Goal: Transaction & Acquisition: Purchase product/service

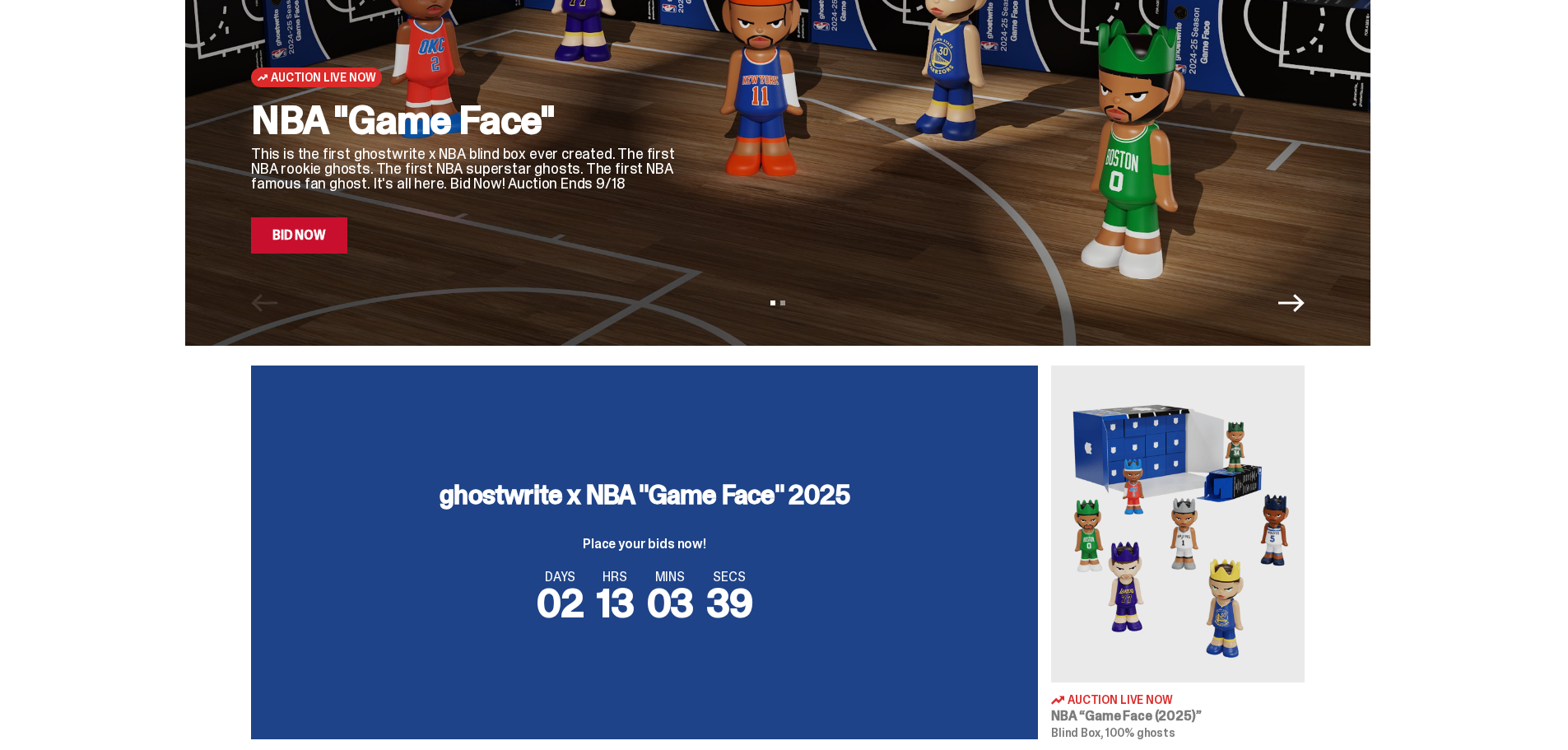
scroll to position [494, 0]
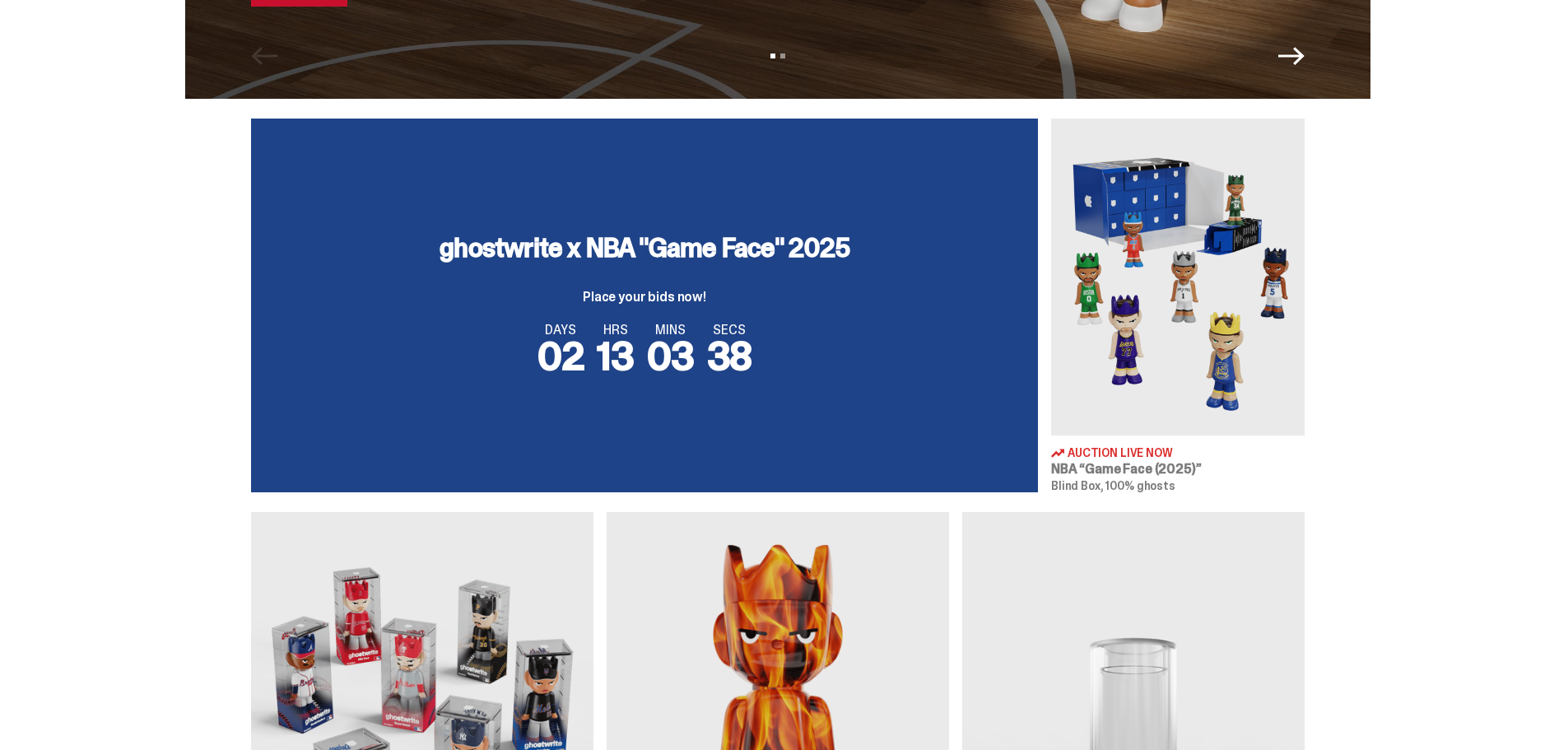
click at [55, 311] on div "ghostwrite x NBA "Game Face" 2025 Place your bids now! DAYS 02 HRS 13 MINS 03 S…" at bounding box center [777, 306] width 1555 height 374
click at [1156, 406] on img at bounding box center [1177, 277] width 254 height 317
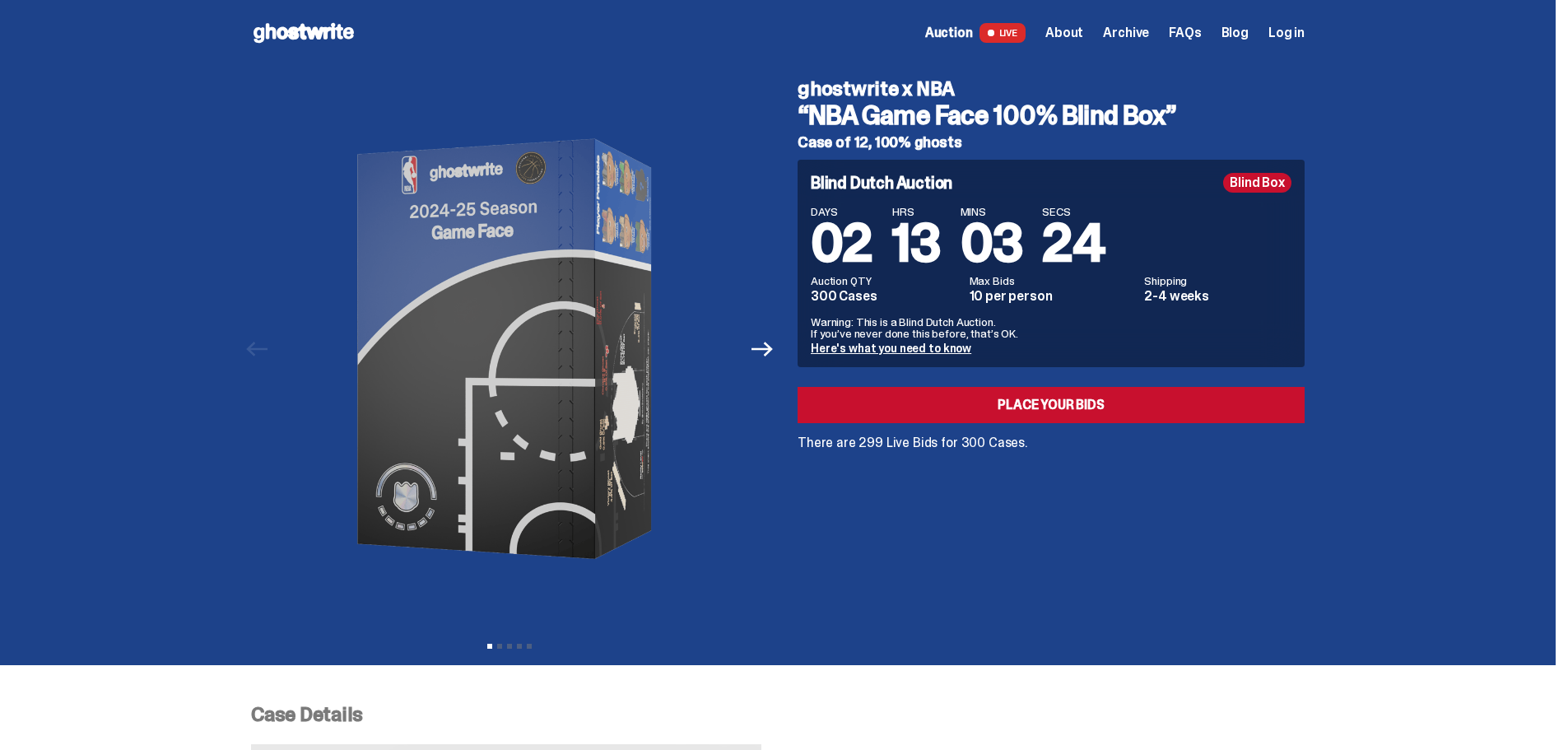
click at [972, 31] on span "Auction" at bounding box center [948, 33] width 47 height 13
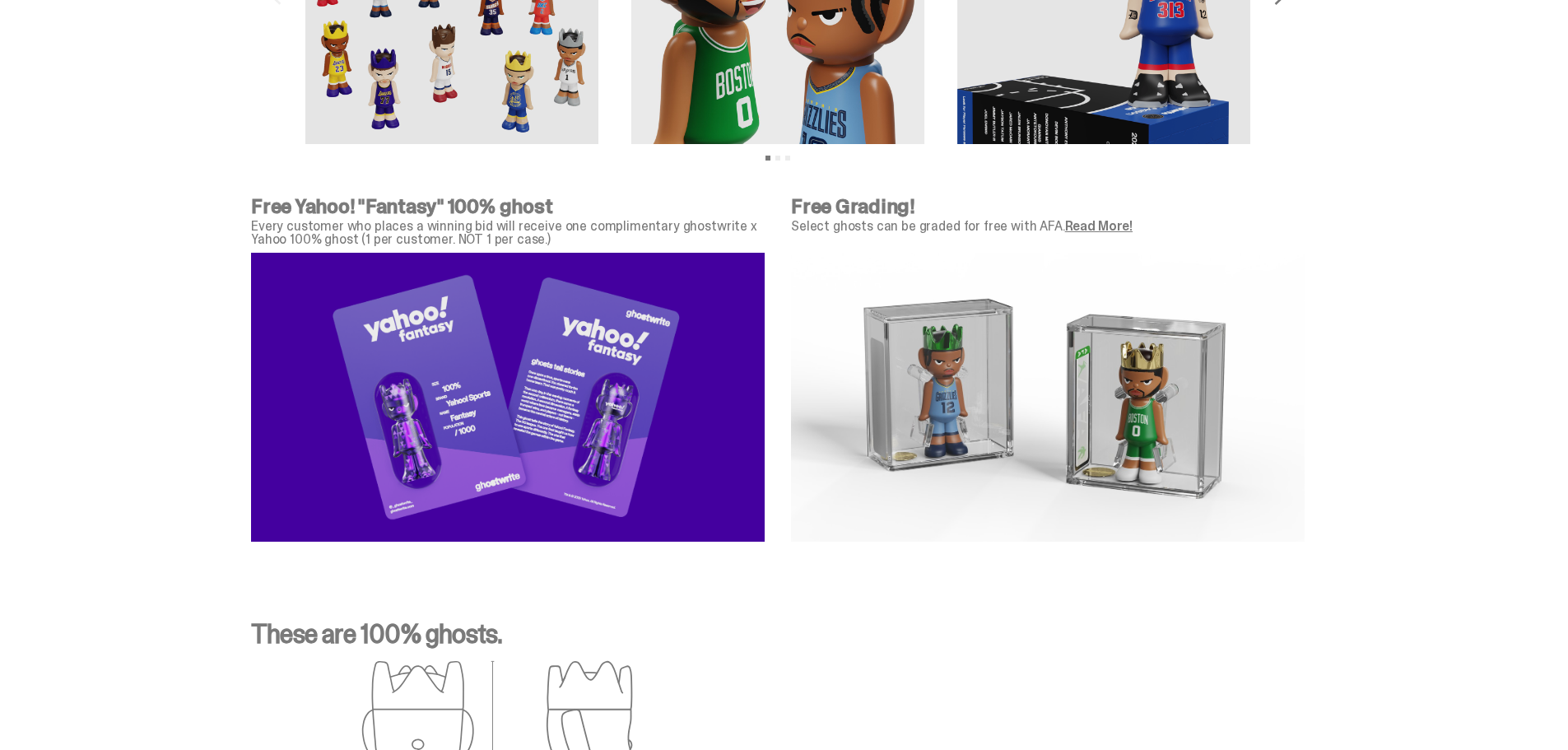
scroll to position [5352, 0]
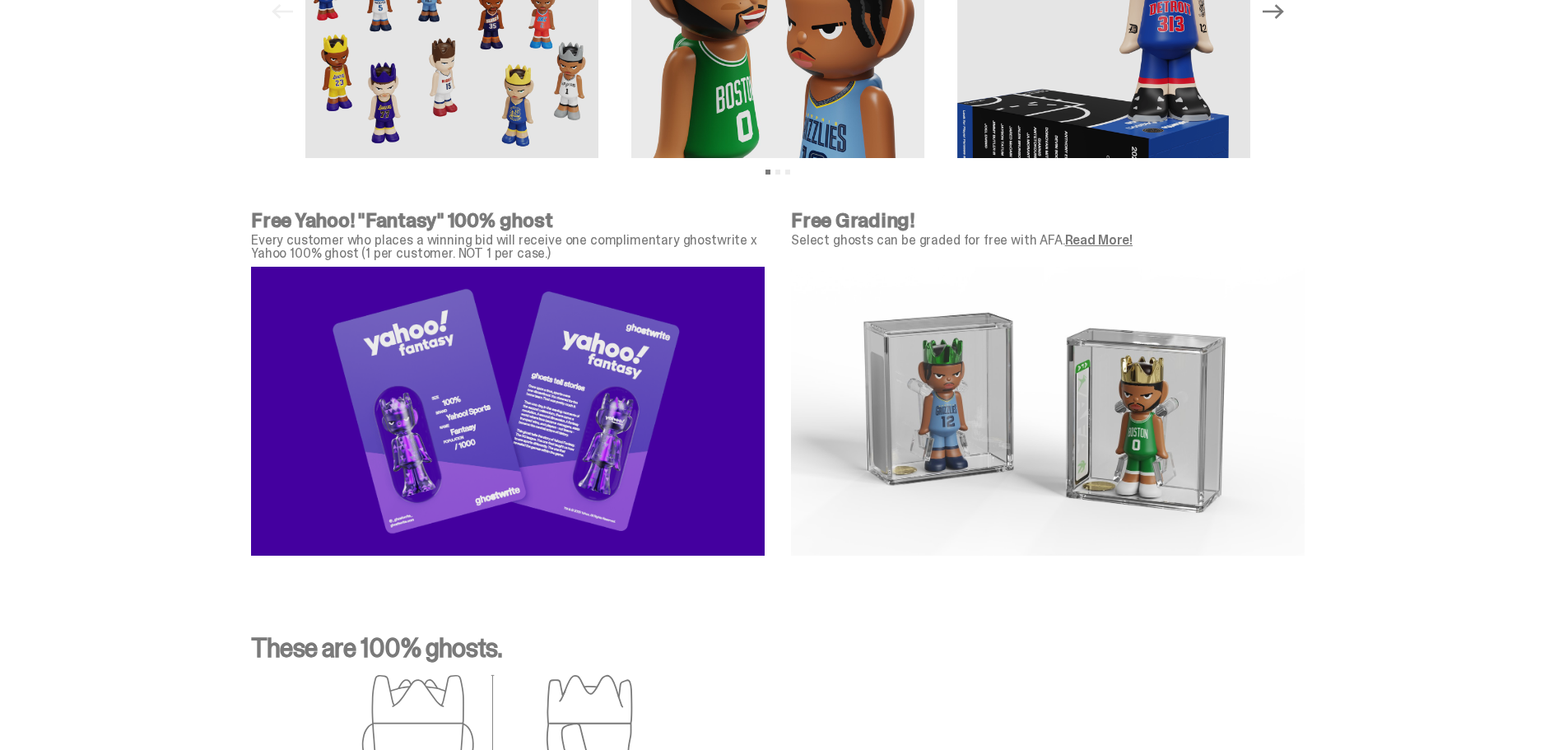
click at [1088, 244] on link "Read More!" at bounding box center [1098, 240] width 67 height 17
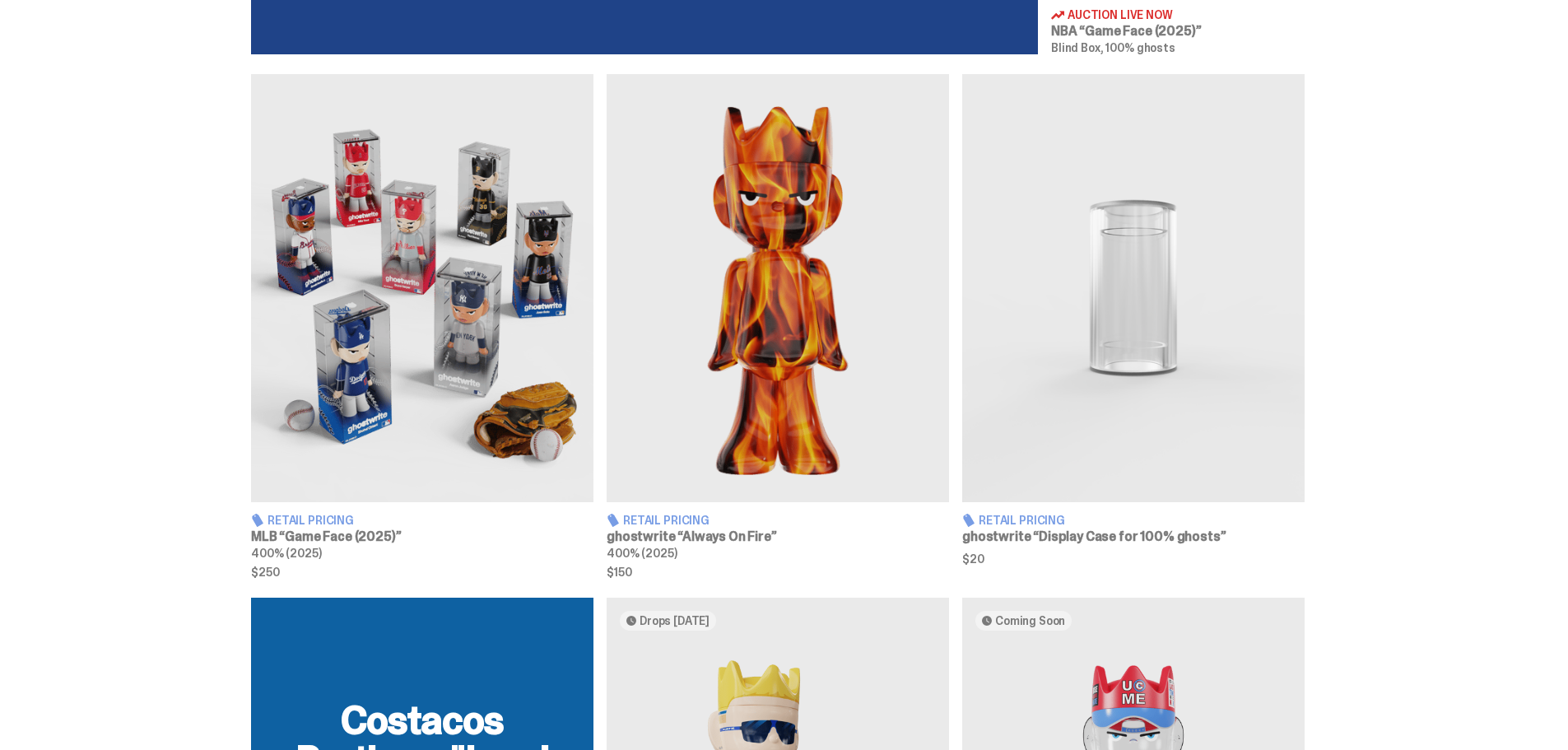
scroll to position [1070, 0]
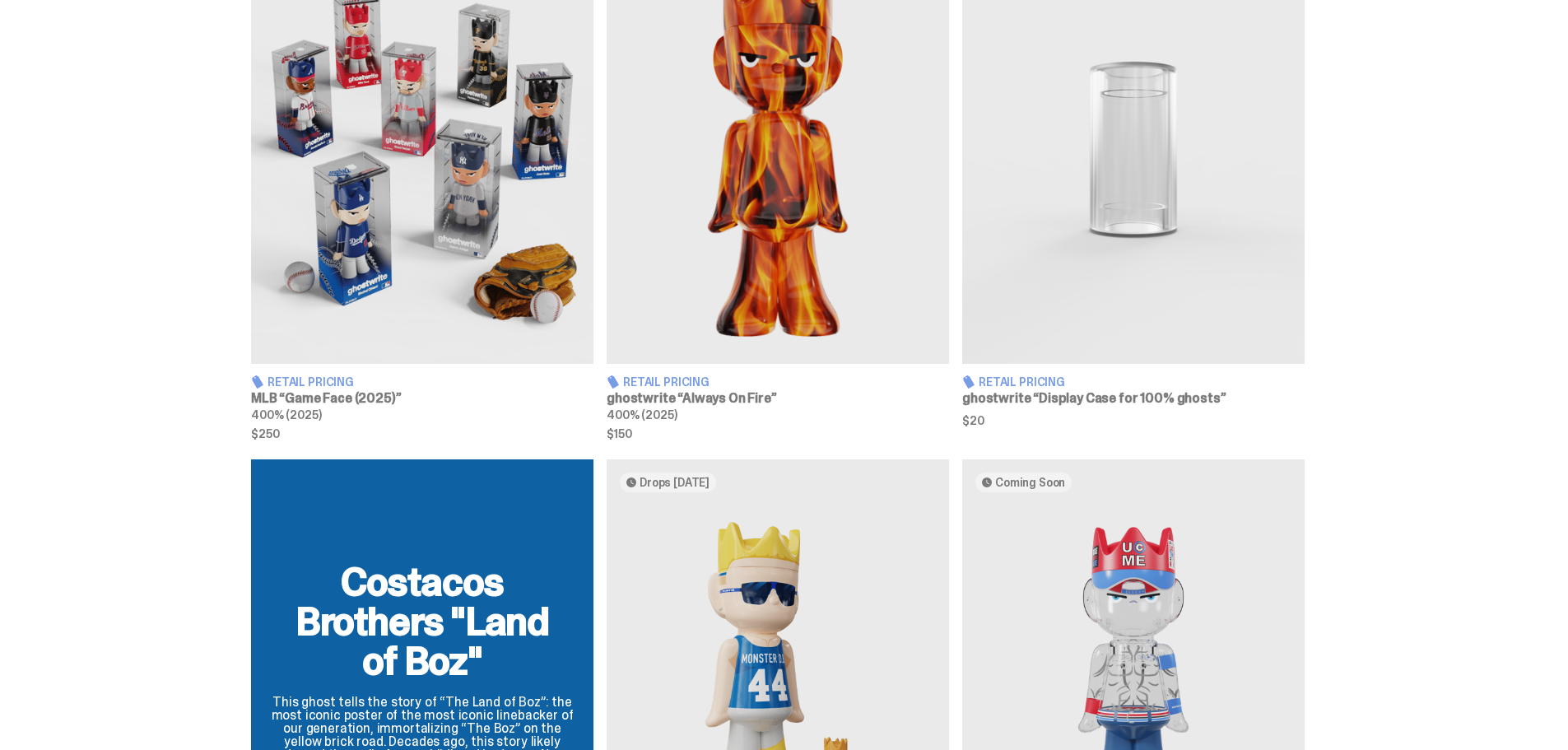
click at [1100, 225] on img at bounding box center [1133, 149] width 343 height 428
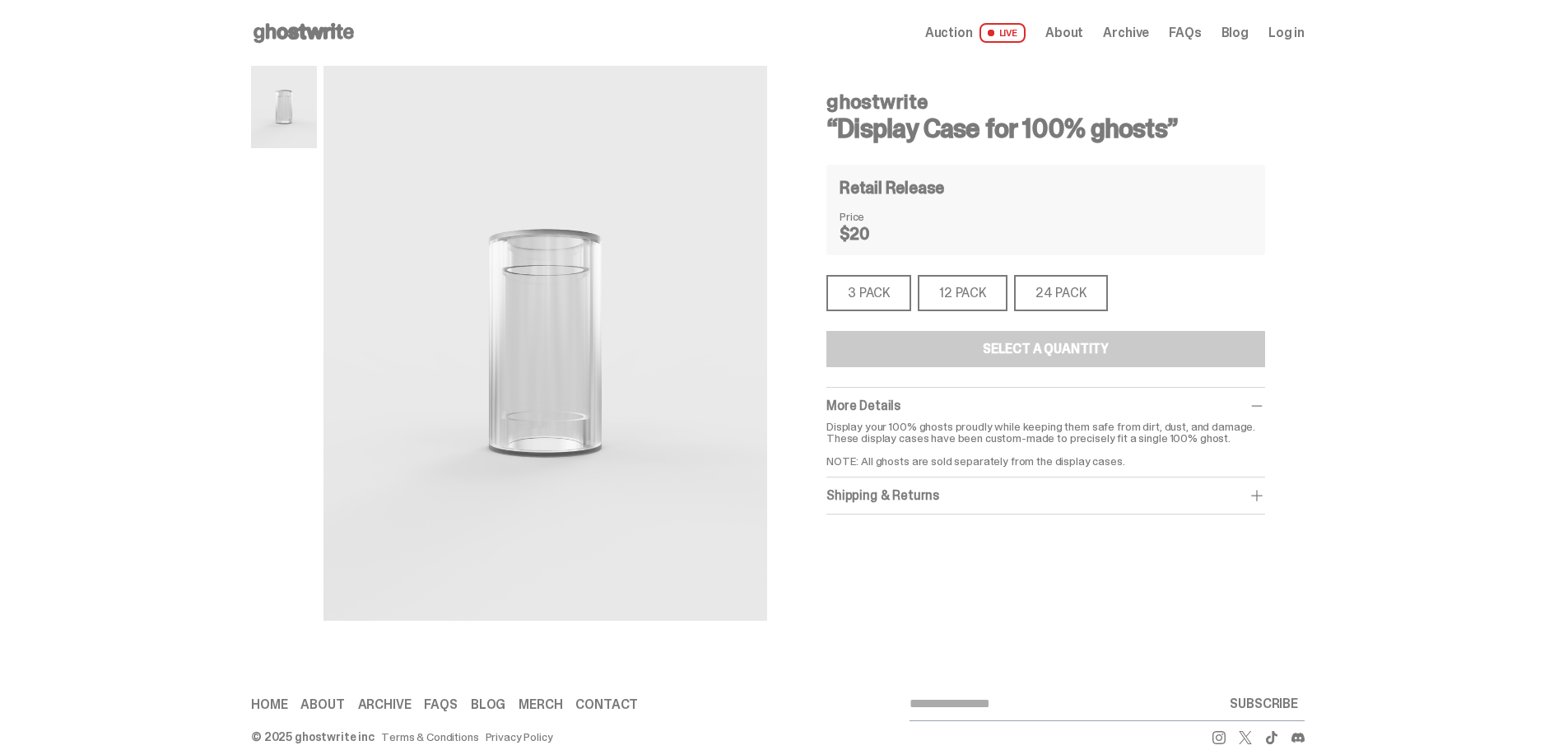
click at [974, 289] on div "12 PACK" at bounding box center [962, 293] width 90 height 36
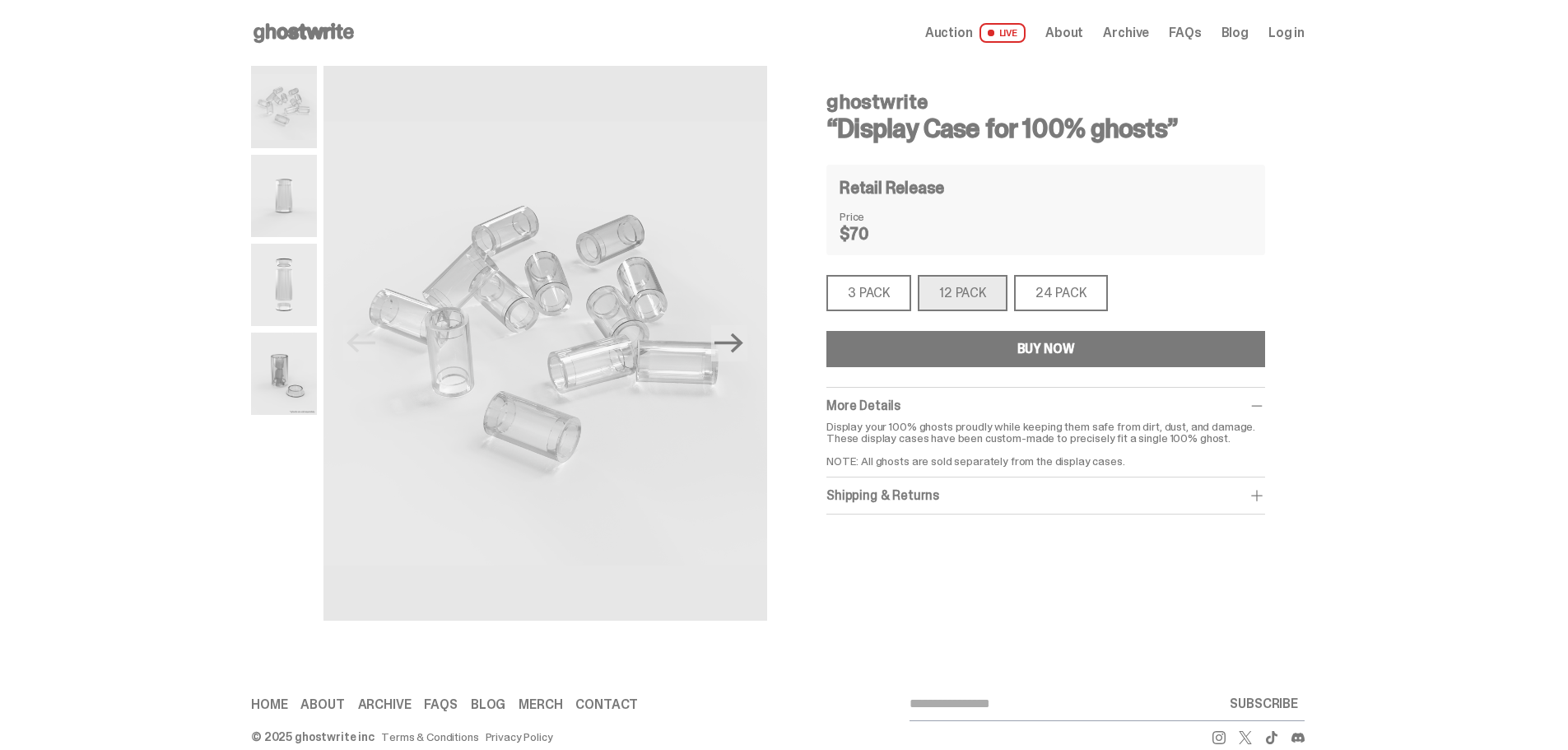
click at [1057, 295] on div "24 PACK" at bounding box center [1060, 293] width 94 height 36
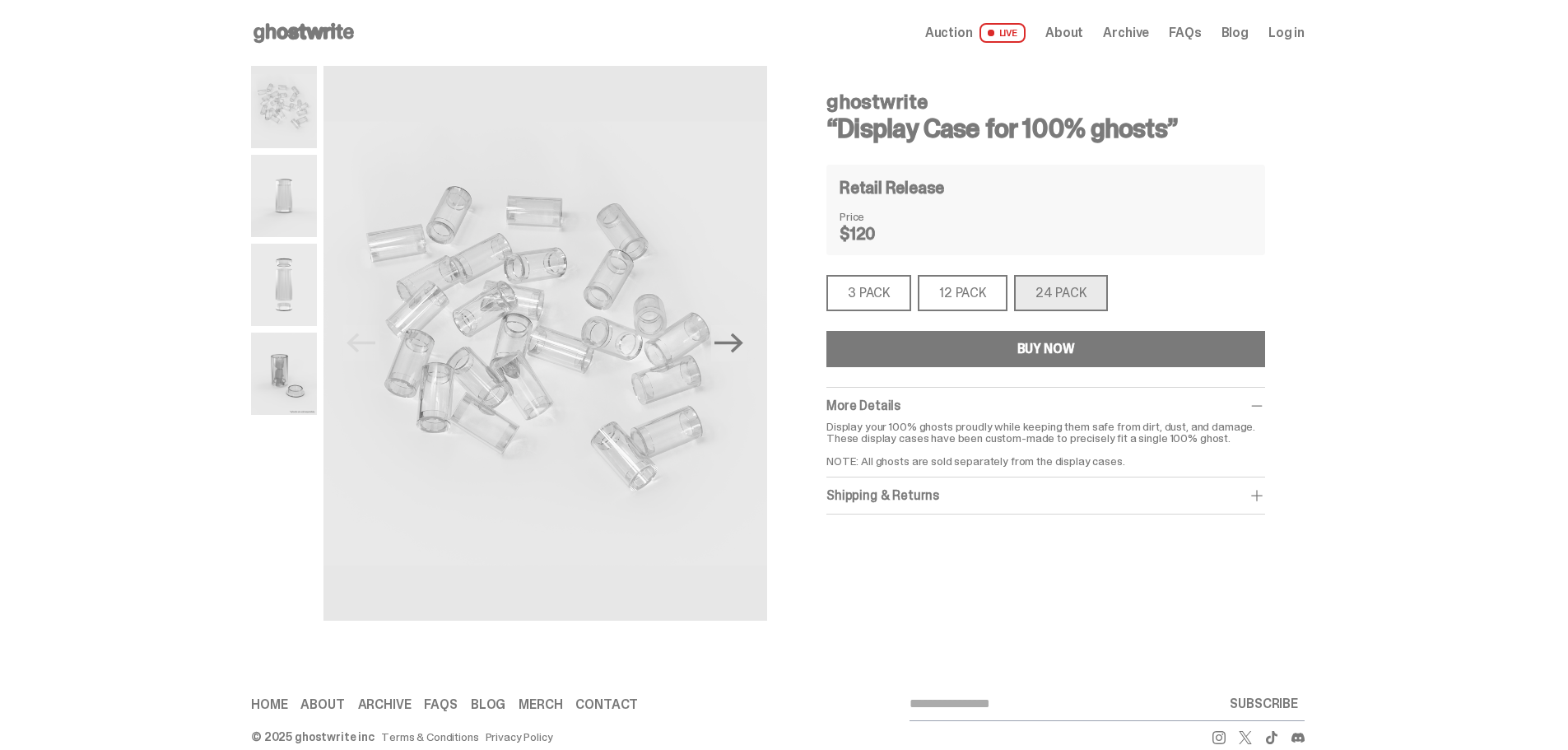
click at [894, 284] on div "3 PACK" at bounding box center [868, 293] width 84 height 36
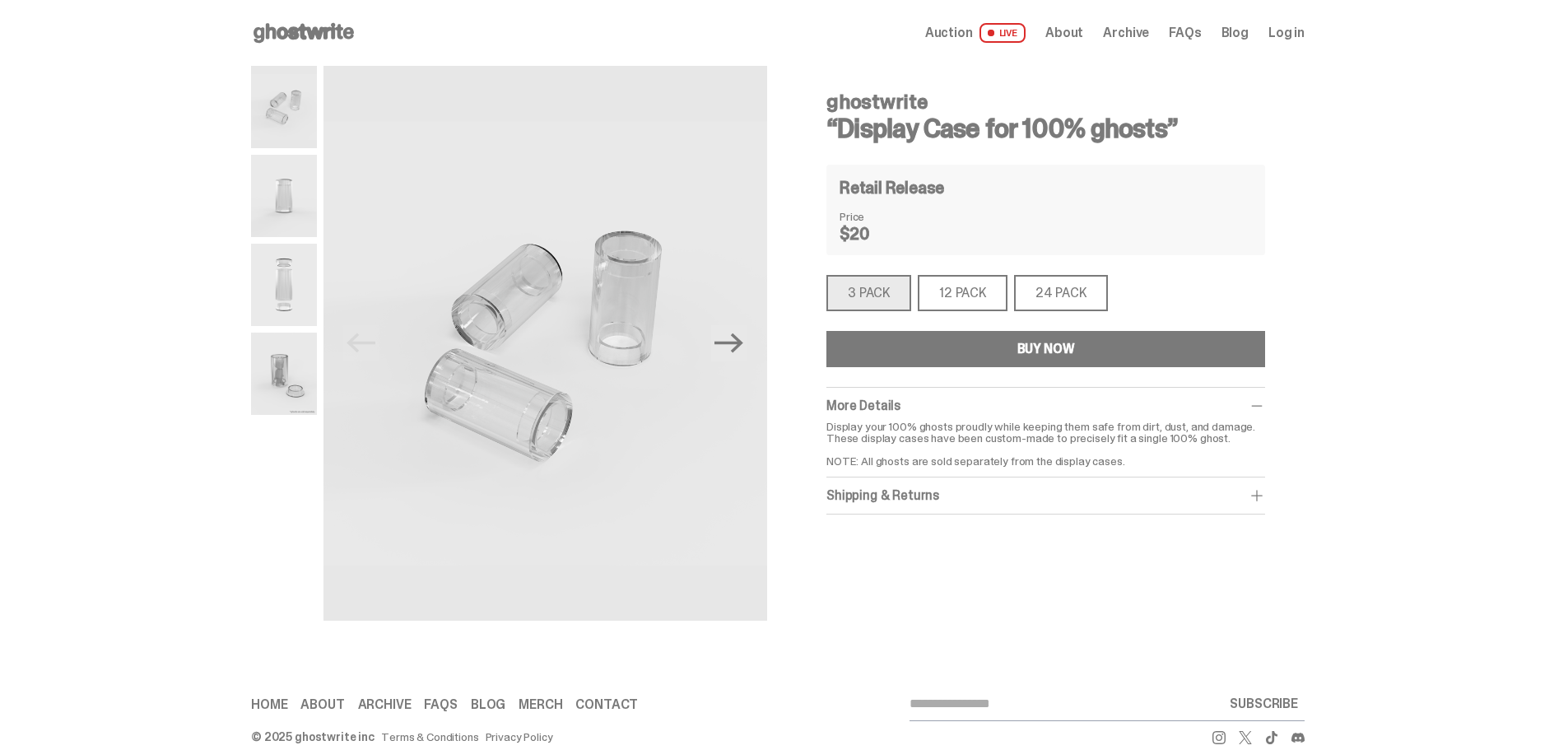
click at [949, 34] on span "Auction" at bounding box center [948, 33] width 47 height 13
